Goal: Use online tool/utility

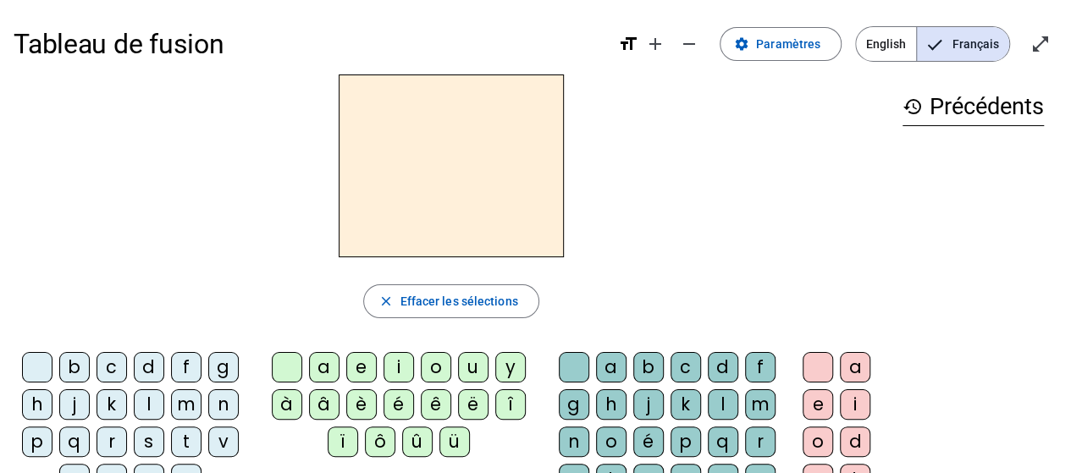
click at [154, 363] on div "d" at bounding box center [149, 367] width 30 height 30
click at [471, 363] on div "u" at bounding box center [473, 367] width 30 height 30
click at [191, 437] on div "t" at bounding box center [186, 442] width 30 height 30
click at [323, 371] on div "a" at bounding box center [324, 367] width 30 height 30
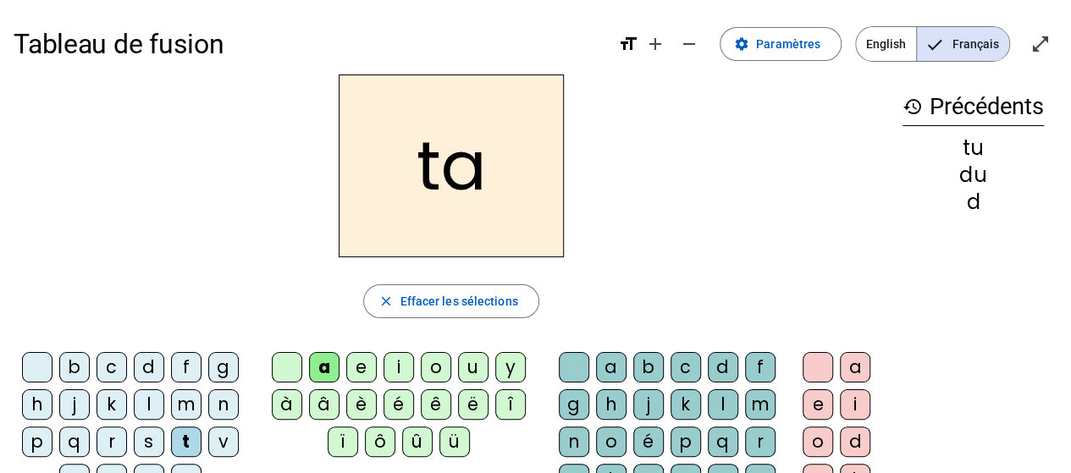
click at [359, 370] on div "e" at bounding box center [361, 367] width 30 height 30
click at [146, 370] on div "d" at bounding box center [149, 367] width 30 height 30
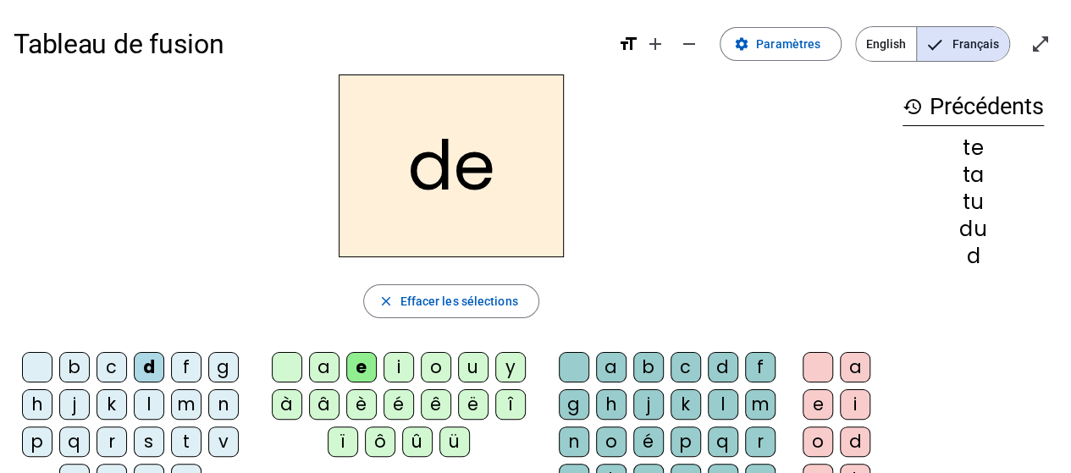
click at [79, 400] on div "j" at bounding box center [74, 404] width 30 height 30
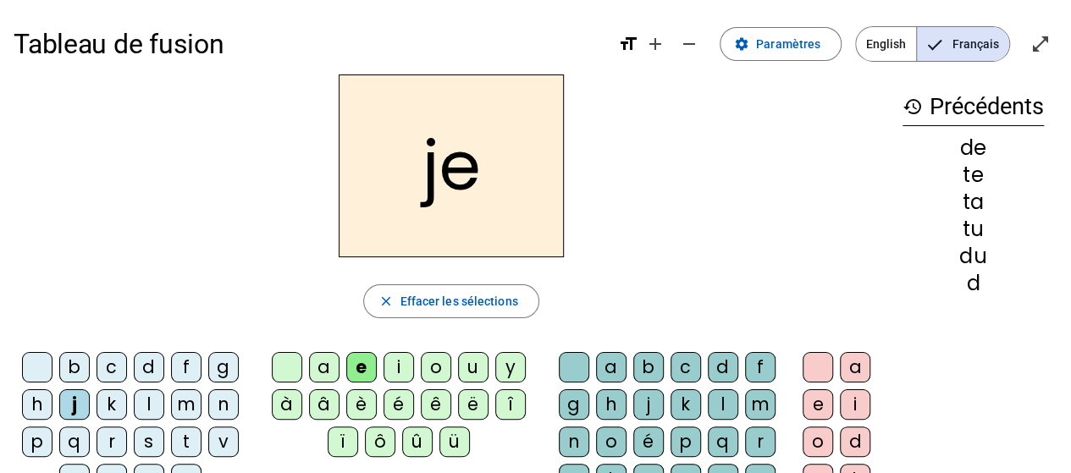
click at [179, 402] on div "m" at bounding box center [186, 404] width 30 height 30
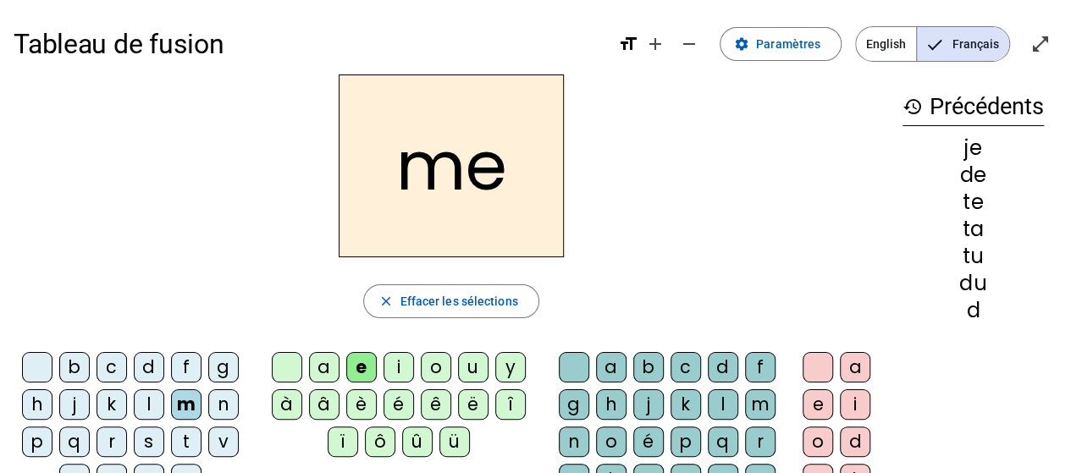
click at [319, 356] on div "a" at bounding box center [324, 367] width 30 height 30
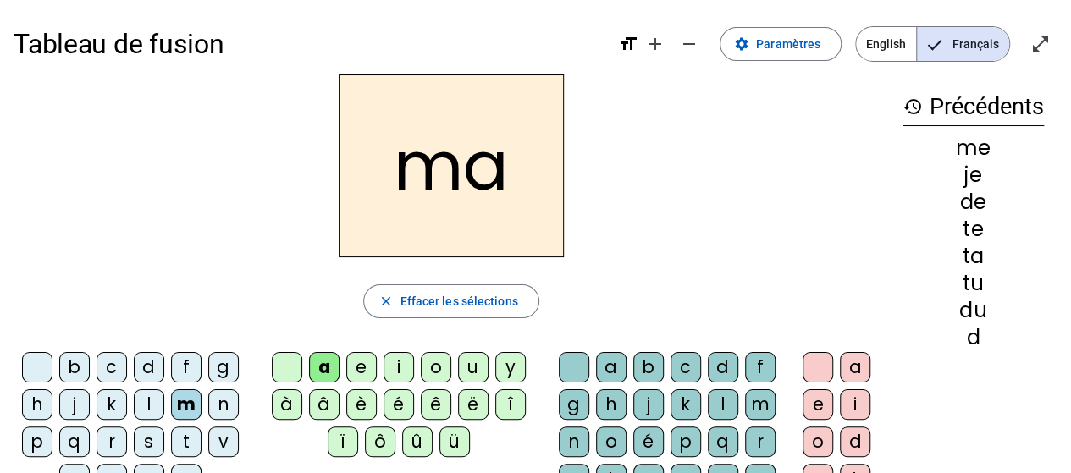
click at [721, 390] on div "l" at bounding box center [723, 404] width 30 height 30
